Goal: Task Accomplishment & Management: Use online tool/utility

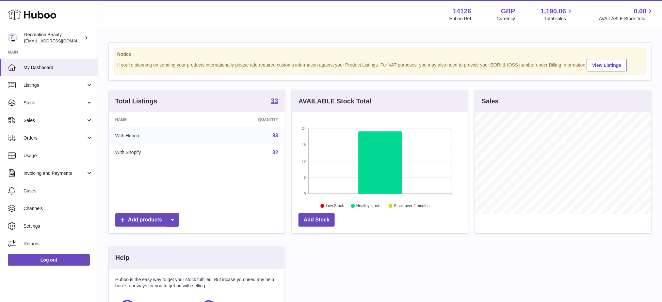
scroll to position [102, 176]
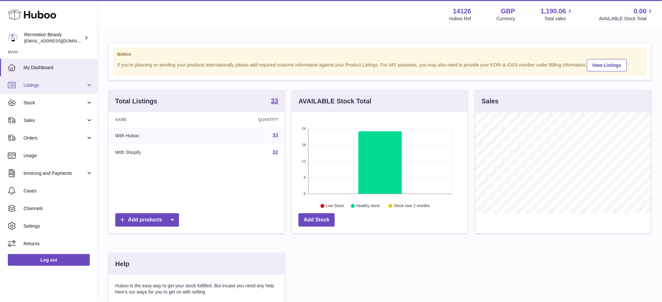
click at [44, 88] on link "Listings" at bounding box center [49, 85] width 98 height 18
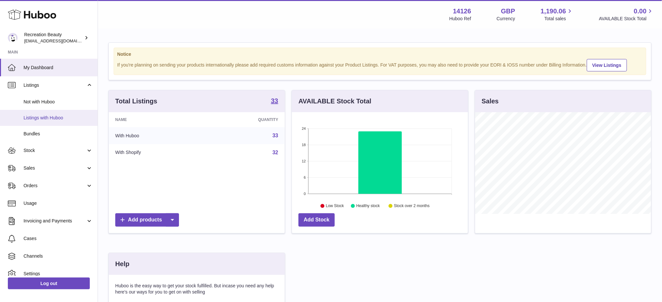
click at [43, 122] on link "Listings with Huboo" at bounding box center [49, 118] width 98 height 16
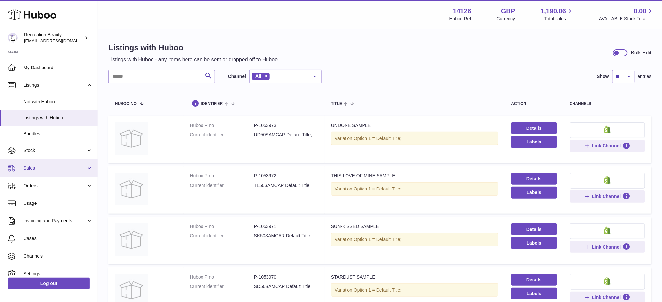
drag, startPoint x: 28, startPoint y: 165, endPoint x: 43, endPoint y: 170, distance: 15.5
click at [28, 165] on span "Sales" at bounding box center [55, 168] width 62 height 6
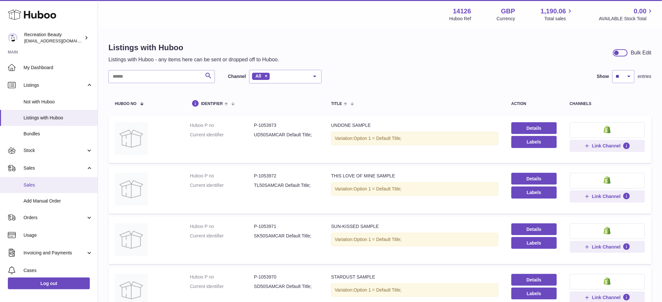
drag, startPoint x: 41, startPoint y: 186, endPoint x: 452, endPoint y: 225, distance: 413.5
click at [41, 186] on span "Sales" at bounding box center [58, 185] width 69 height 6
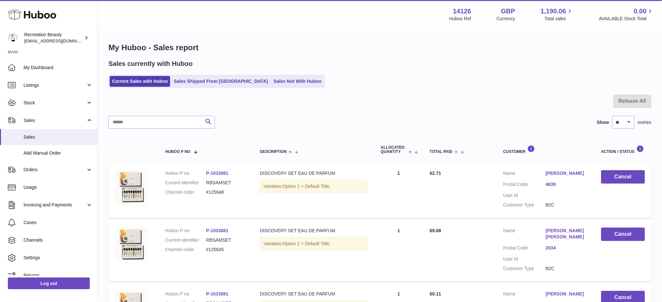
click at [140, 123] on input "text" at bounding box center [161, 122] width 106 height 13
paste input "******"
type input "******"
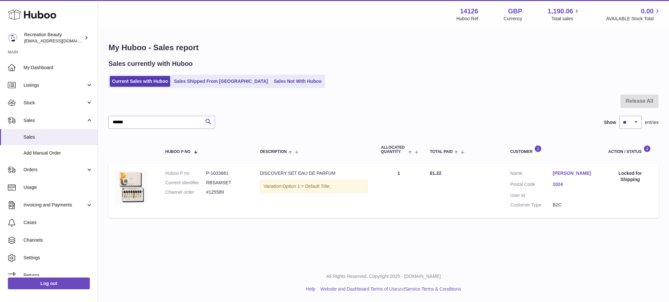
click at [574, 175] on link "Nadine Tavares" at bounding box center [574, 174] width 42 height 6
click at [488, 145] on div at bounding box center [334, 151] width 669 height 302
drag, startPoint x: 234, startPoint y: 194, endPoint x: 180, endPoint y: 133, distance: 81.0
click at [205, 195] on dl "Huboo P no P-1033881 Current identifier RBSAMSET Channel order #125589" at bounding box center [206, 185] width 82 height 28
copy dl "#125589"
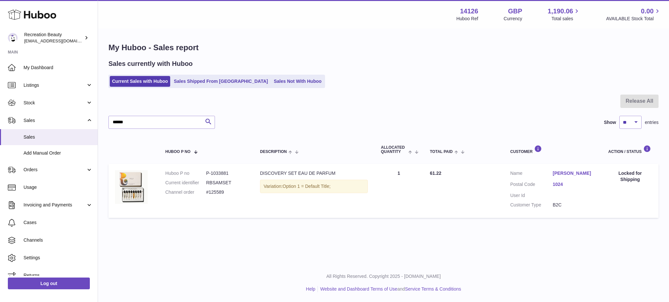
click at [217, 172] on dd "P-1033881" at bounding box center [226, 174] width 41 height 6
copy dd "1033881"
click at [38, 155] on span "Add Manual Order" at bounding box center [58, 153] width 69 height 6
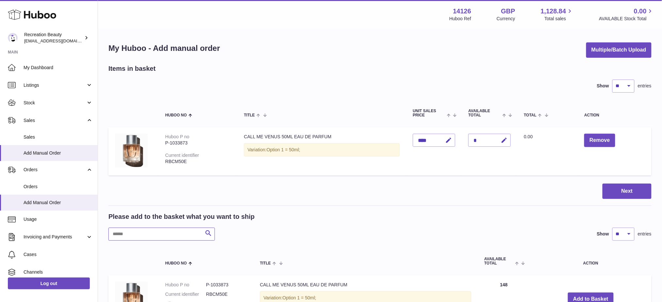
click at [172, 234] on input "text" at bounding box center [161, 234] width 106 height 13
paste input "*******"
type input "*******"
